Goal: Information Seeking & Learning: Check status

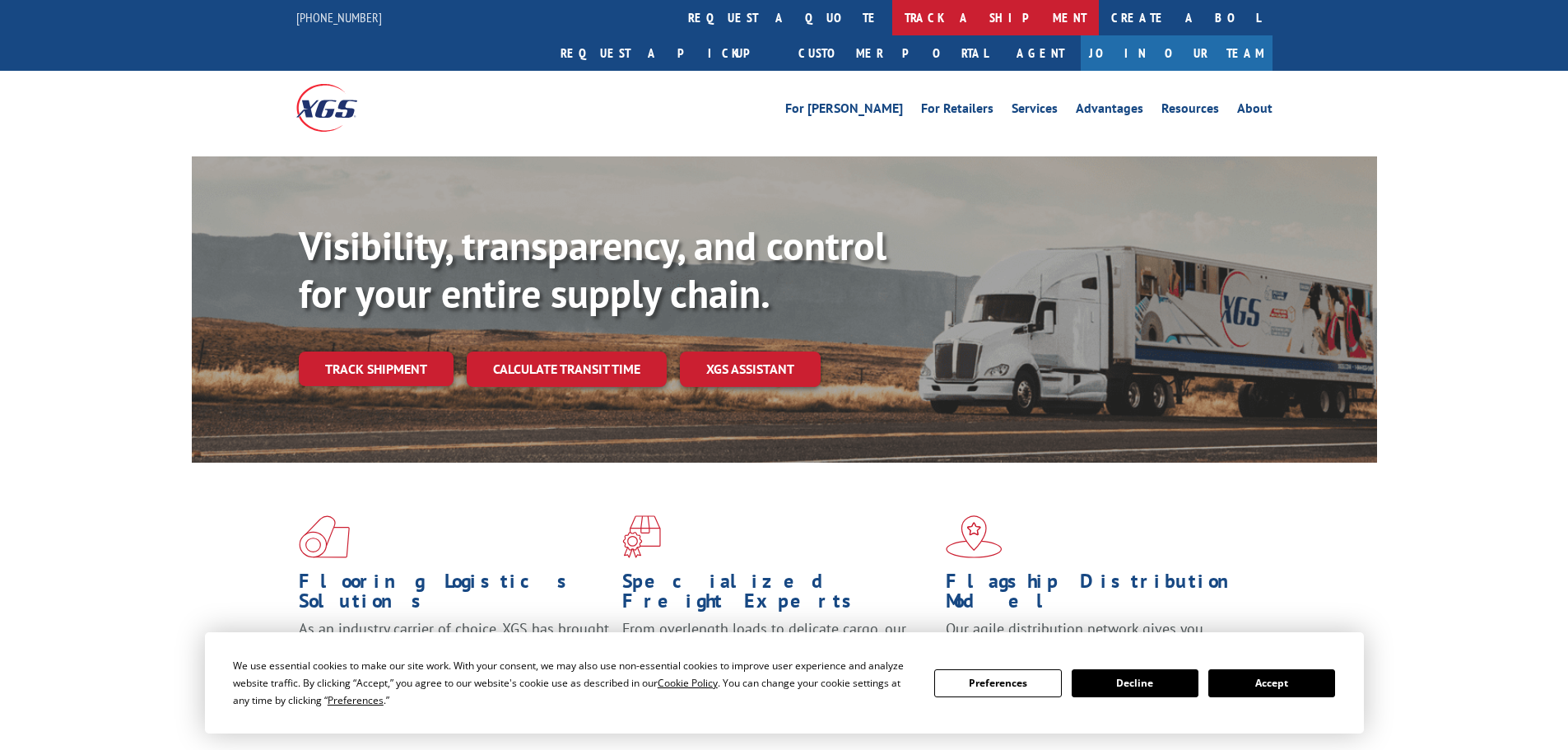
click at [892, 20] on link "track a shipment" at bounding box center [995, 18] width 206 height 35
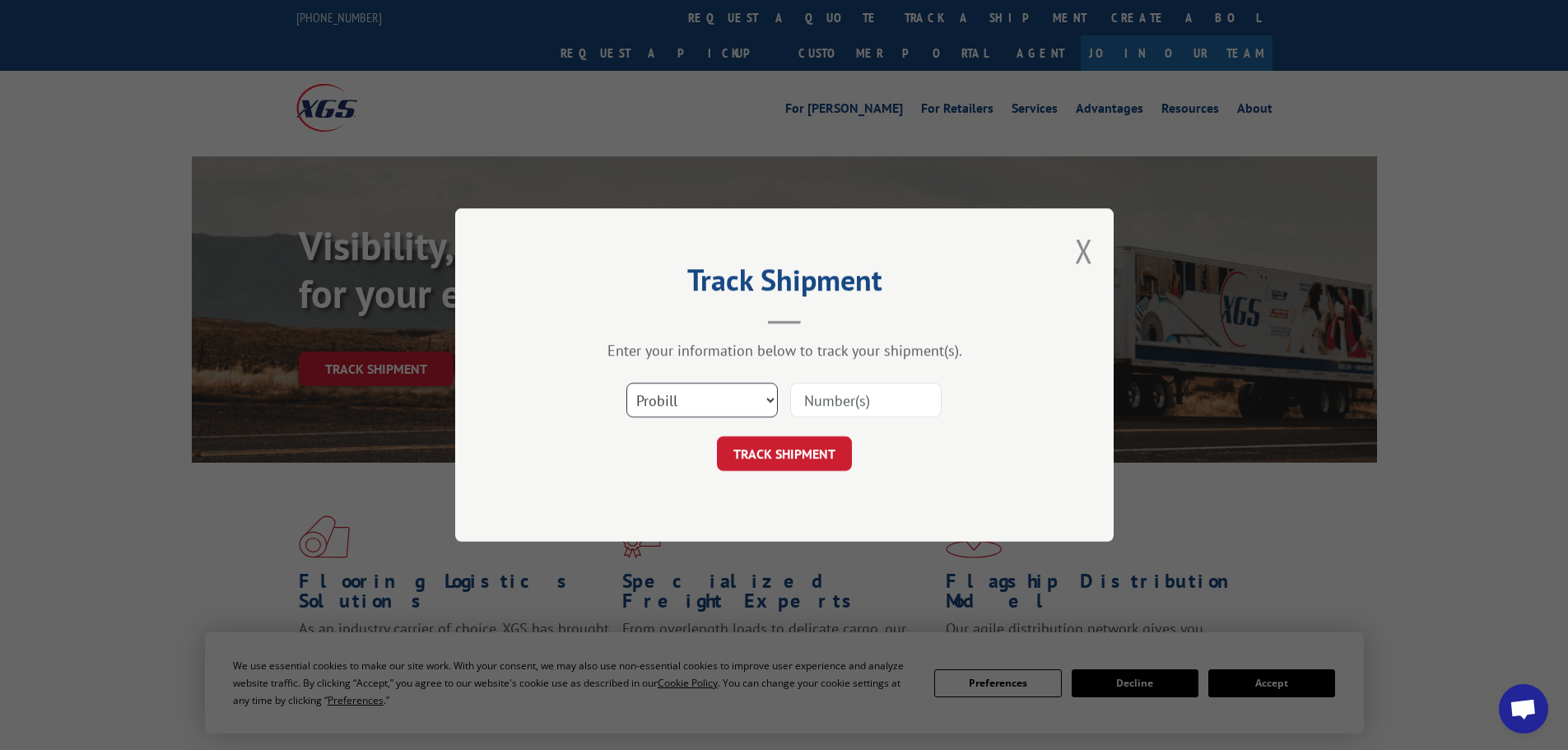
click at [675, 390] on select "Select category... Probill BOL PO" at bounding box center [703, 399] width 152 height 34
select select "bol"
click at [627, 382] on select "Select category... Probill BOL PO" at bounding box center [703, 399] width 152 height 34
click at [842, 401] on input at bounding box center [865, 399] width 152 height 34
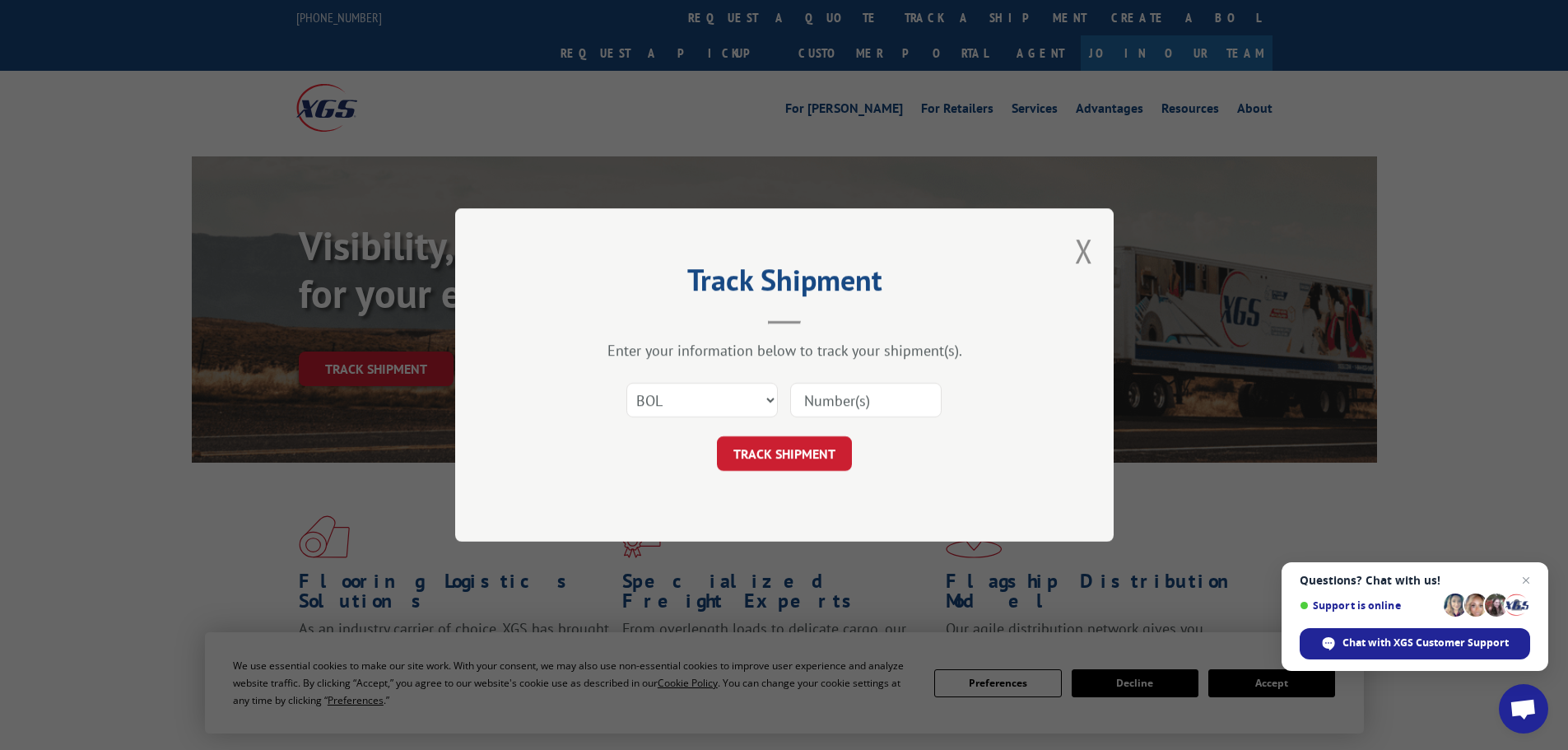
paste input "979157"
type input "979157"
click at [805, 452] on button "TRACK SHIPMENT" at bounding box center [784, 453] width 135 height 34
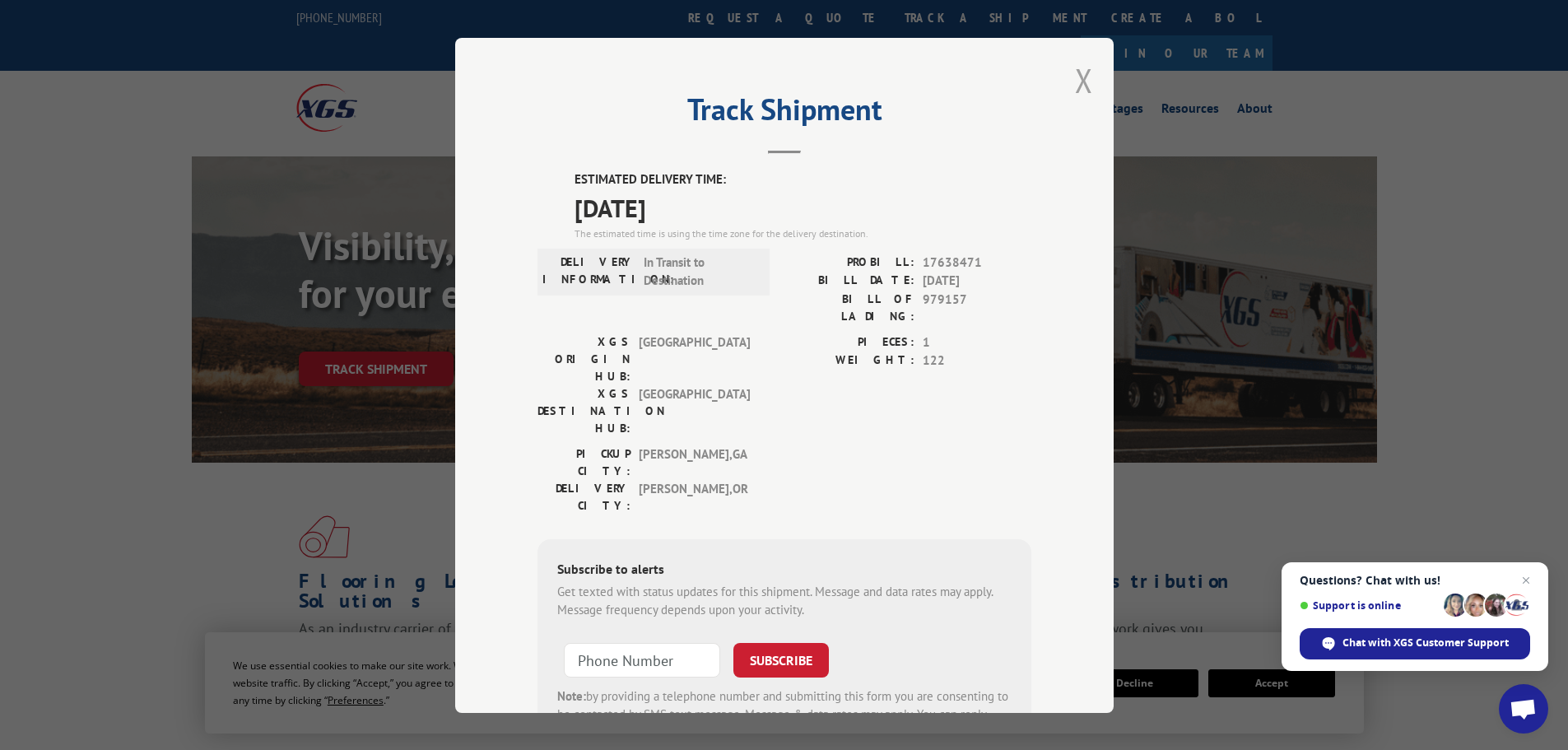
click at [1077, 81] on button "Close modal" at bounding box center [1084, 80] width 19 height 44
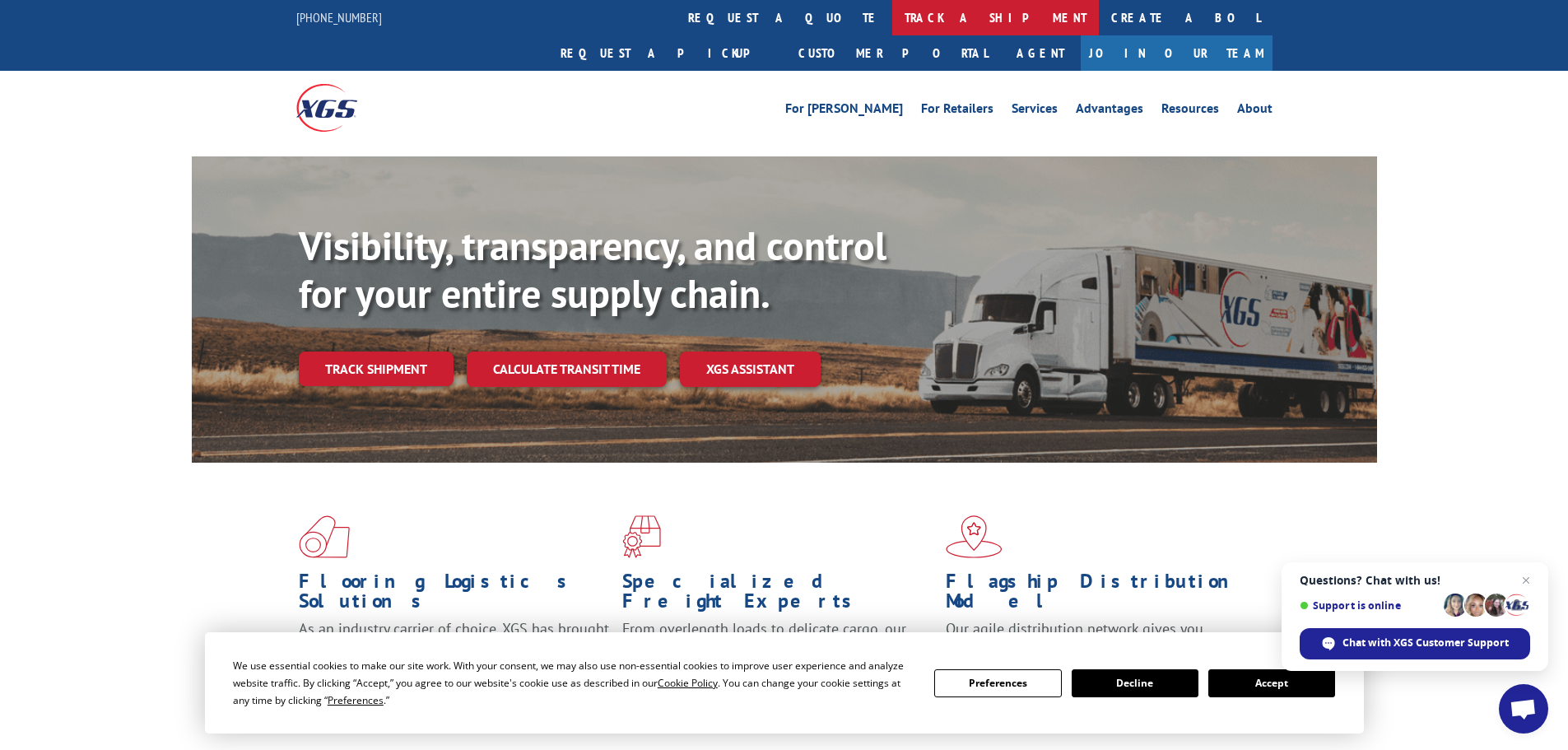
click at [892, 26] on link "track a shipment" at bounding box center [995, 18] width 206 height 35
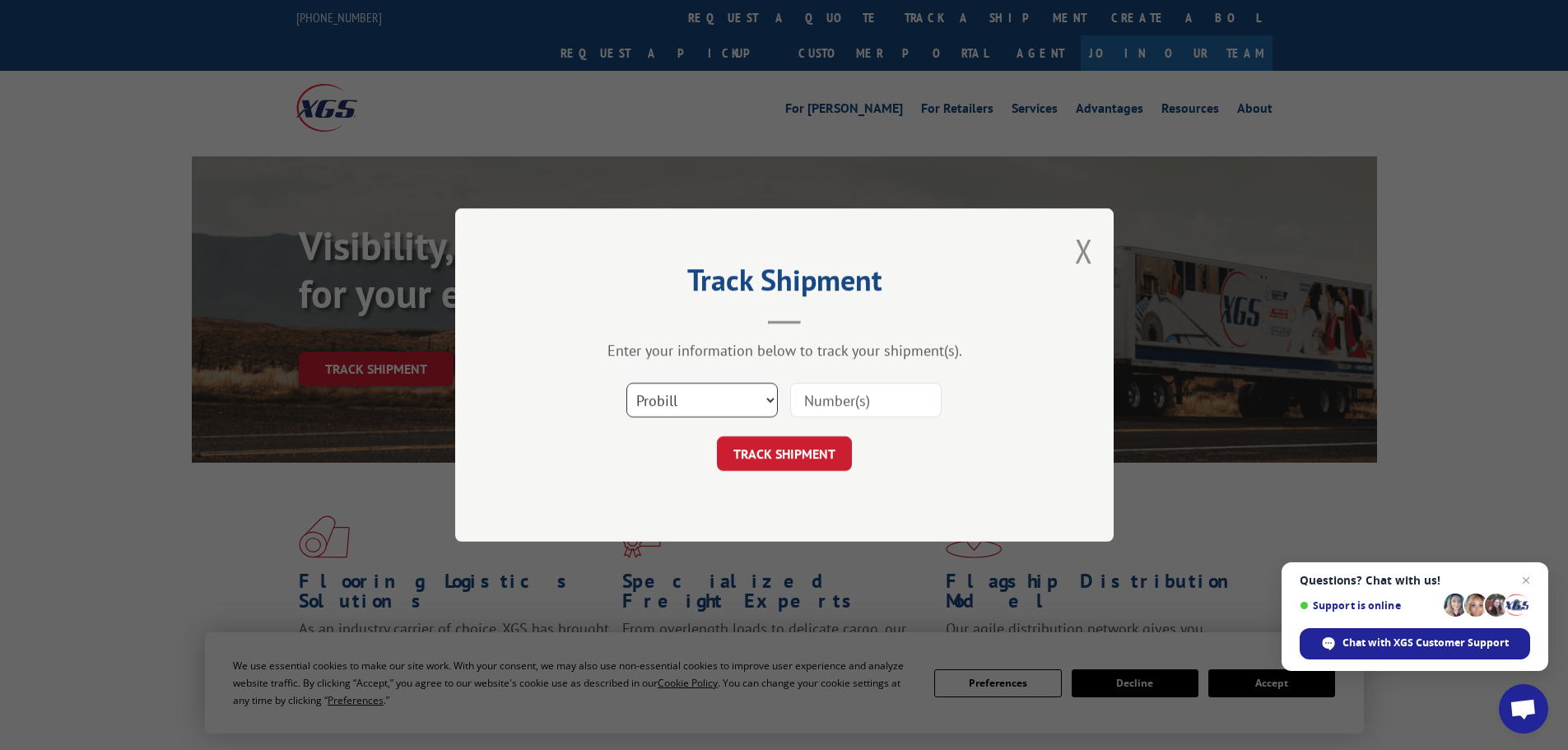
click at [649, 389] on select "Select category... Probill BOL PO" at bounding box center [703, 399] width 152 height 34
select select "bol"
click at [627, 382] on select "Select category... Probill BOL PO" at bounding box center [703, 399] width 152 height 34
click at [826, 400] on input at bounding box center [865, 399] width 152 height 34
paste input "7042696"
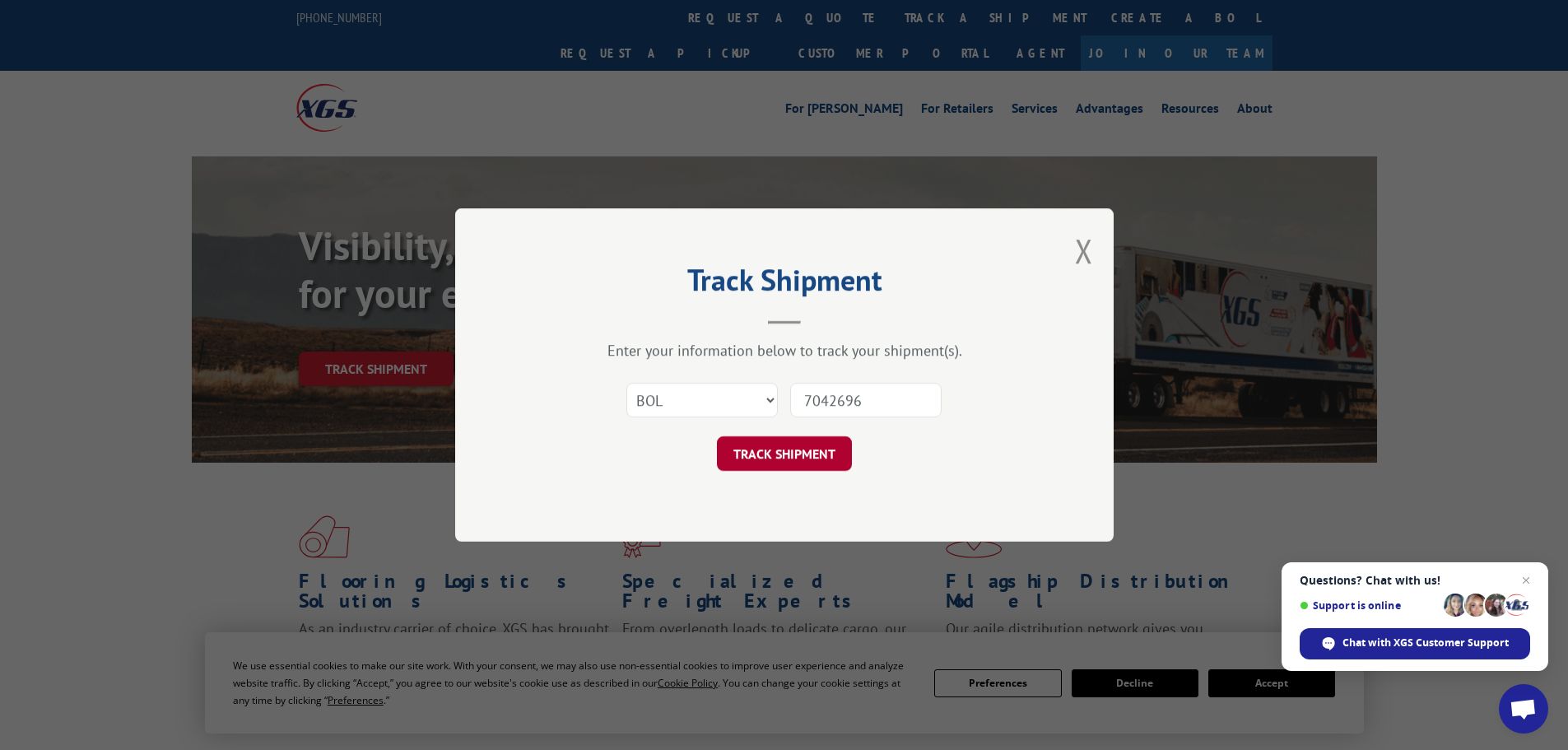
type input "7042696"
click at [811, 445] on button "TRACK SHIPMENT" at bounding box center [784, 453] width 135 height 34
